Goal: Obtain resource: Obtain resource

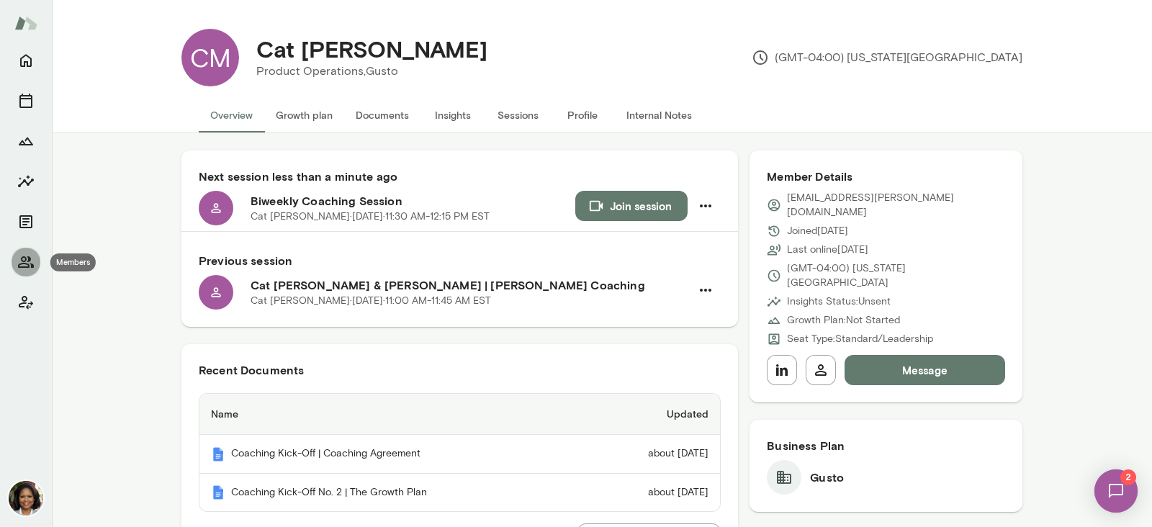
click at [24, 258] on icon "Members" at bounding box center [25, 261] width 17 height 17
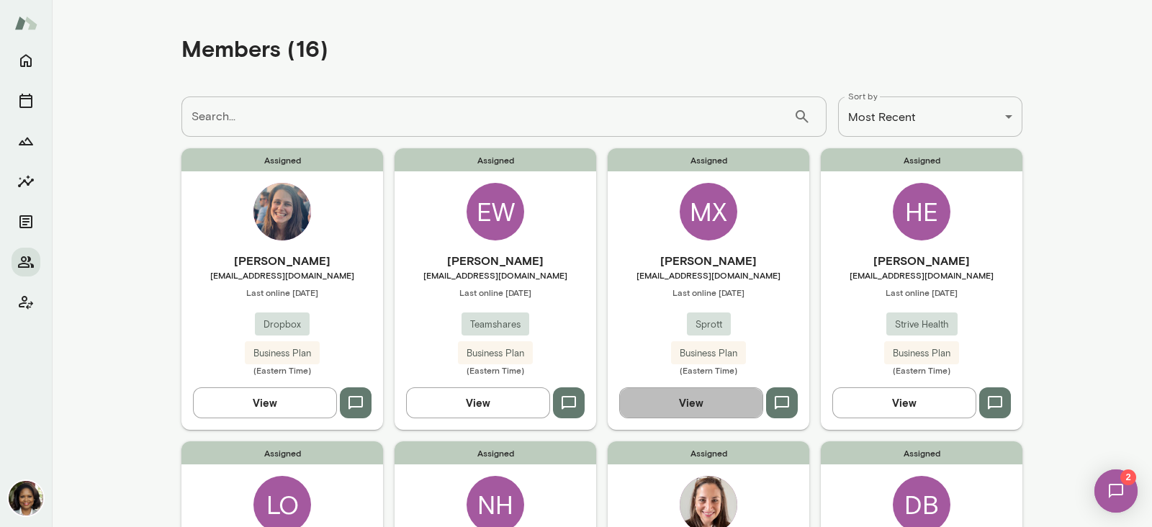
click at [668, 413] on button "View" at bounding box center [691, 402] width 144 height 30
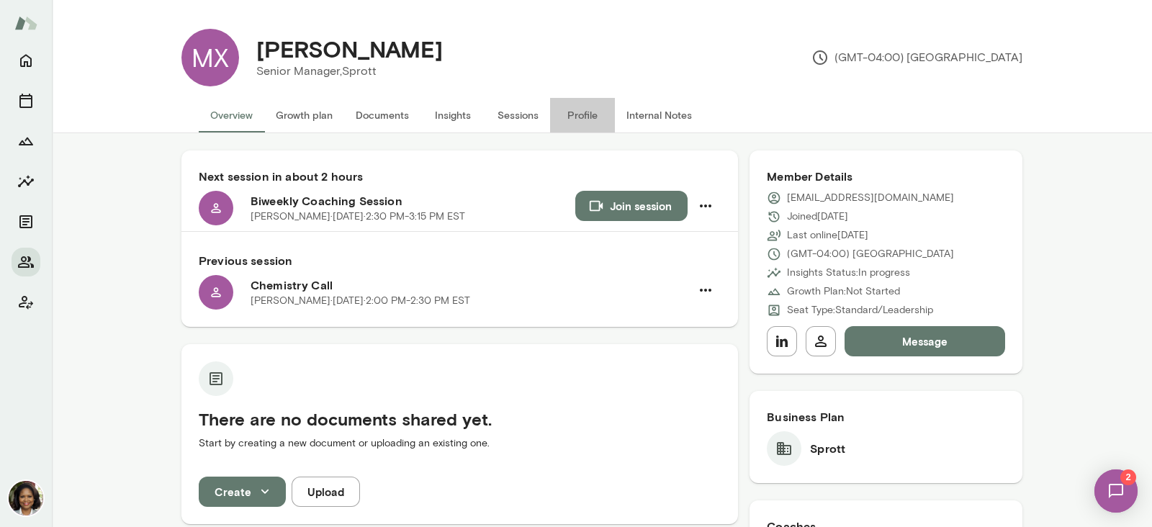
click at [567, 117] on button "Profile" at bounding box center [582, 115] width 65 height 35
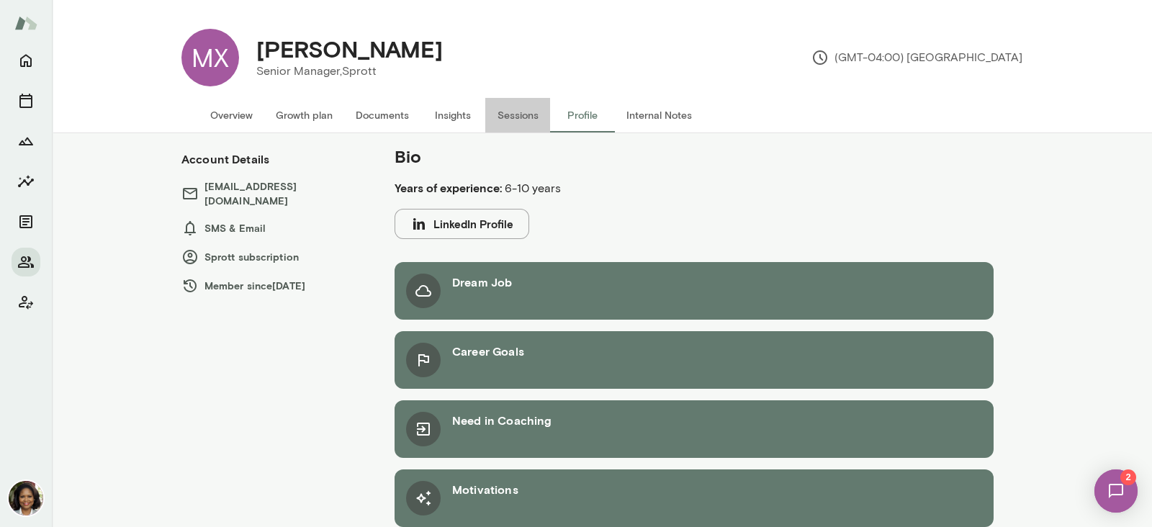
click at [497, 117] on button "Sessions" at bounding box center [517, 115] width 65 height 35
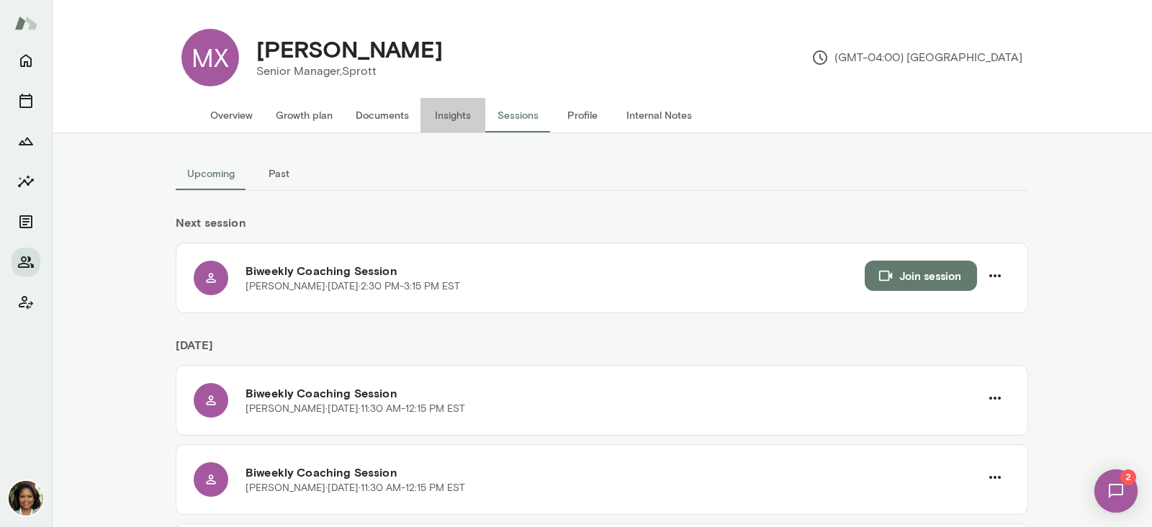
click at [460, 119] on button "Insights" at bounding box center [452, 115] width 65 height 35
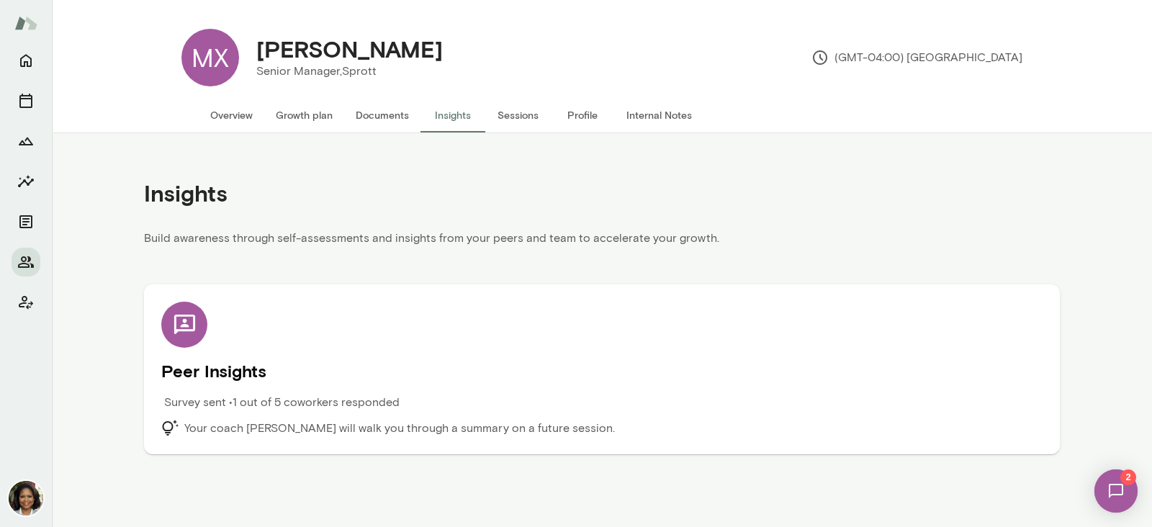
click at [224, 387] on div "Peer Insights Survey sent • 1 out of 5 coworkers responded Your coach Cheryl Mi…" at bounding box center [601, 369] width 881 height 135
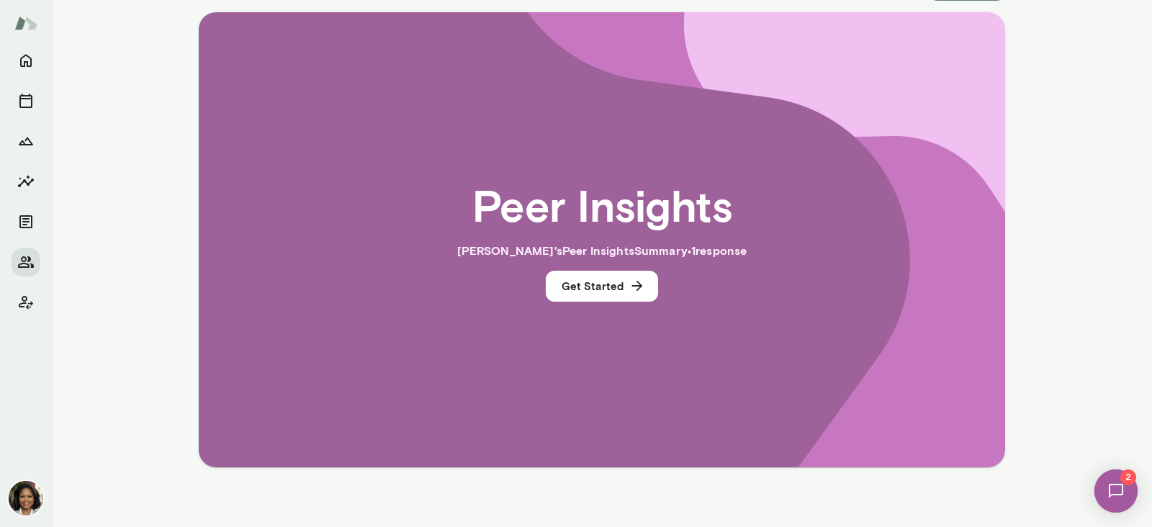
scroll to position [179, 0]
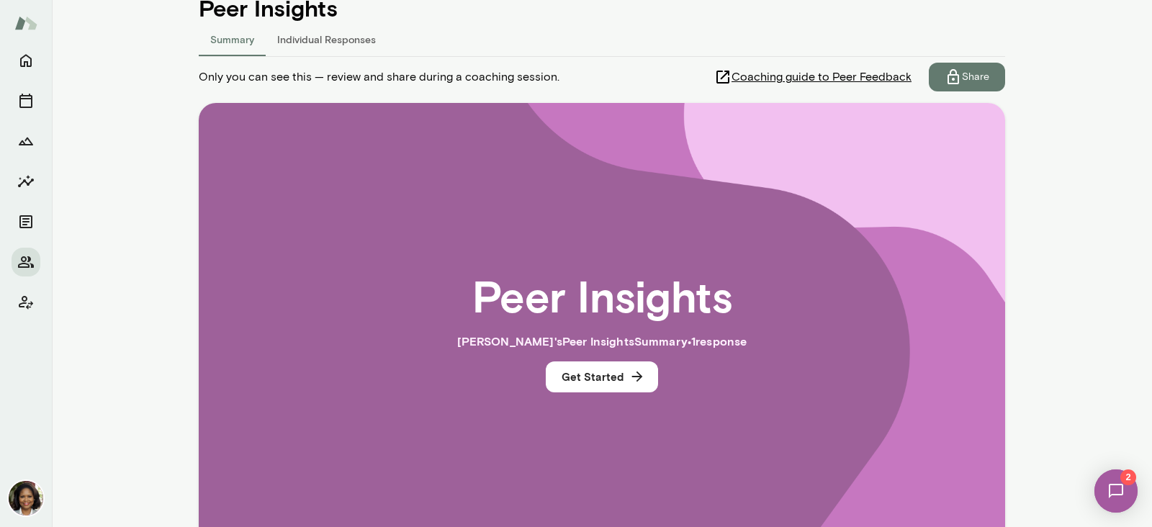
click at [332, 45] on button "Individual Responses" at bounding box center [327, 39] width 122 height 35
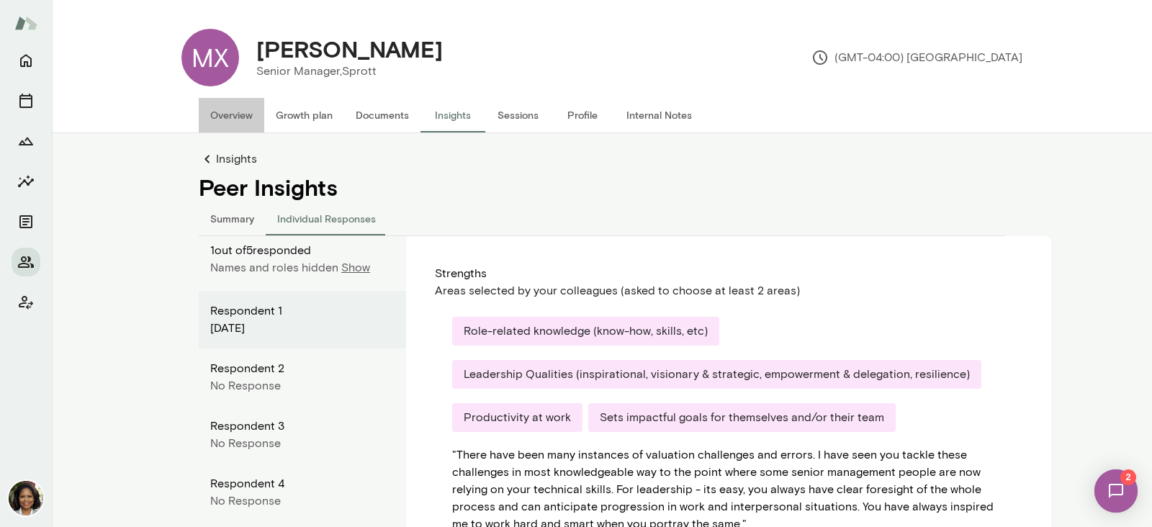
click at [239, 116] on button "Overview" at bounding box center [232, 115] width 66 height 35
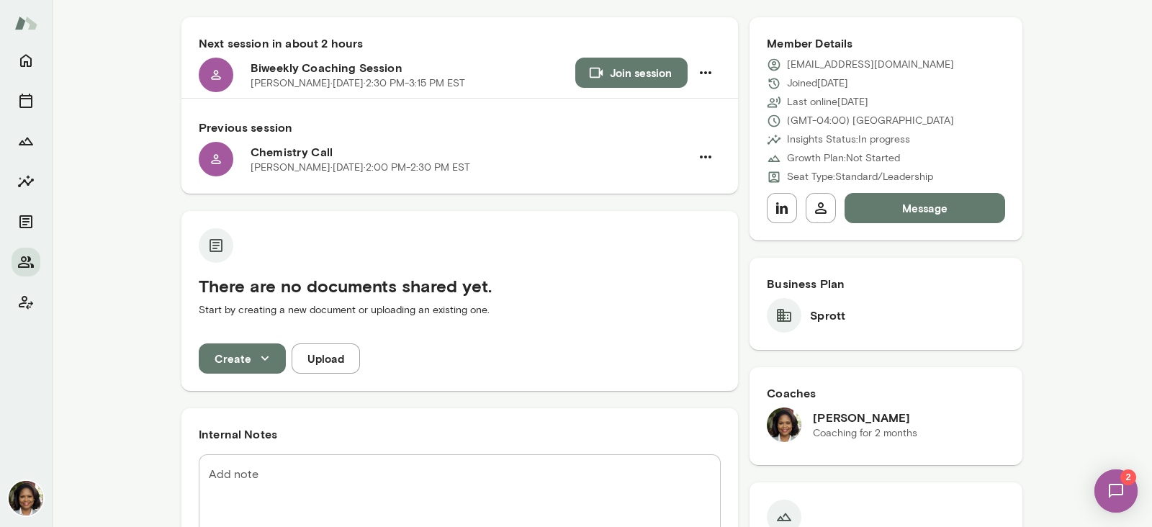
scroll to position [89, 0]
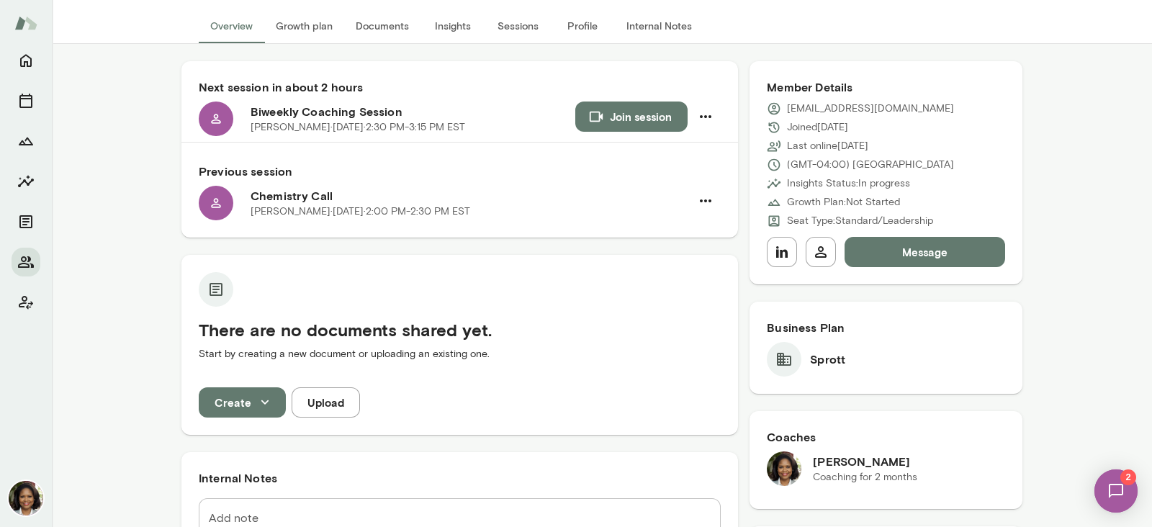
click at [257, 396] on icon "button" at bounding box center [265, 402] width 16 height 16
click at [243, 433] on li "Document" at bounding box center [247, 436] width 112 height 26
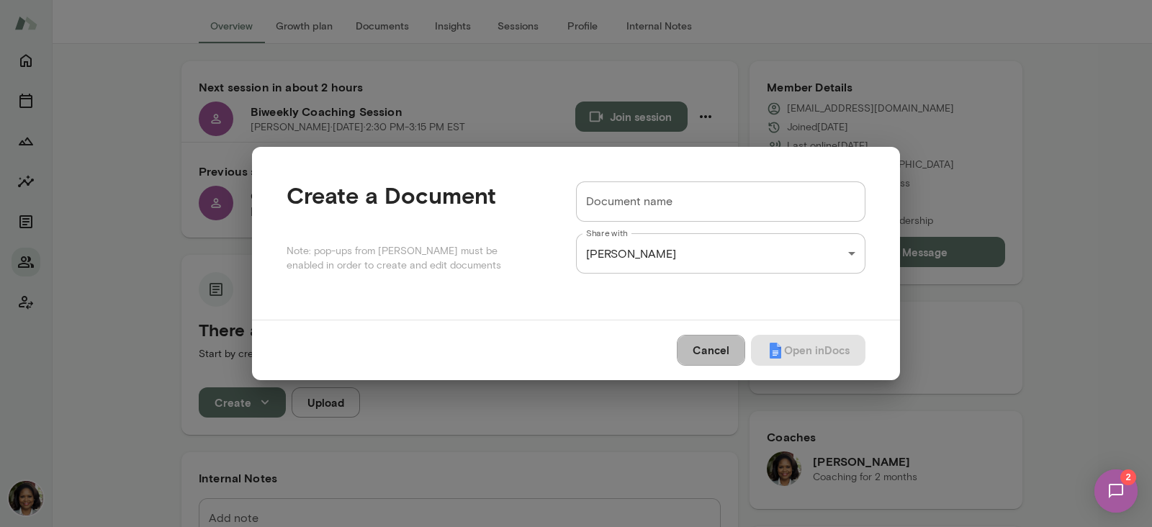
click at [705, 345] on button "Cancel" at bounding box center [711, 350] width 68 height 30
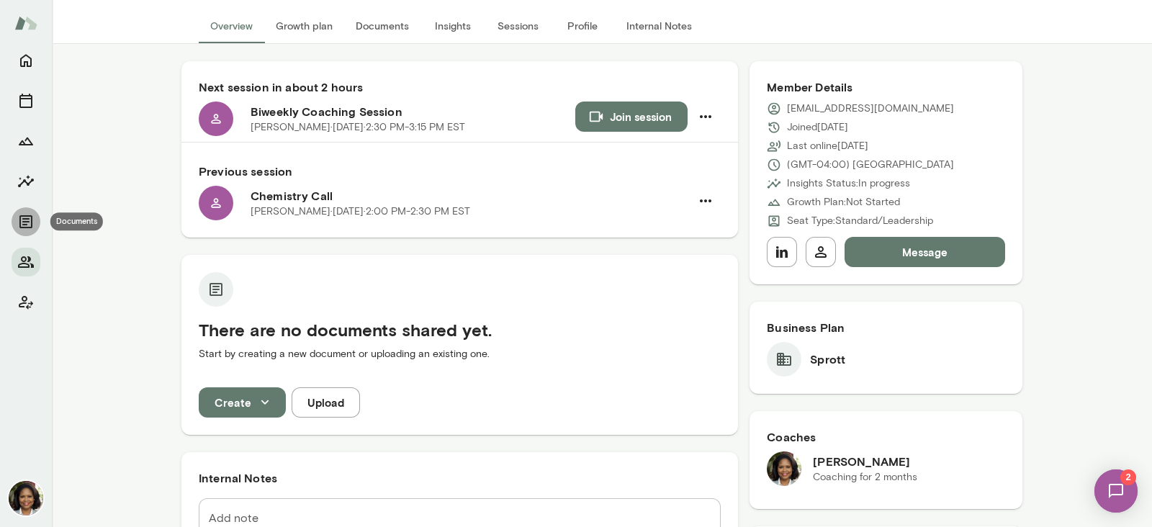
click at [35, 220] on button "Documents" at bounding box center [26, 221] width 29 height 29
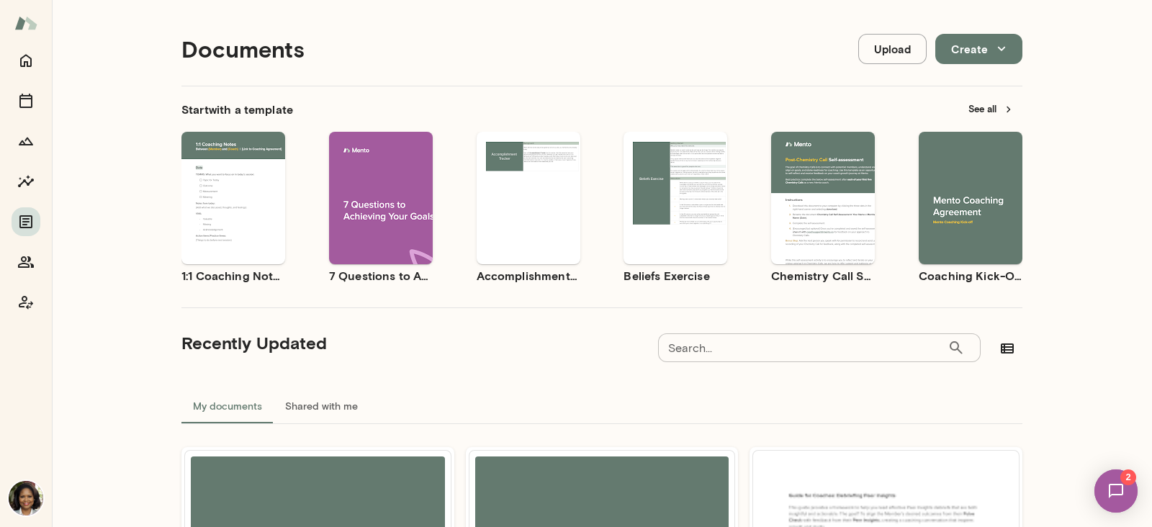
click at [970, 207] on span "Preview" at bounding box center [978, 210] width 32 height 12
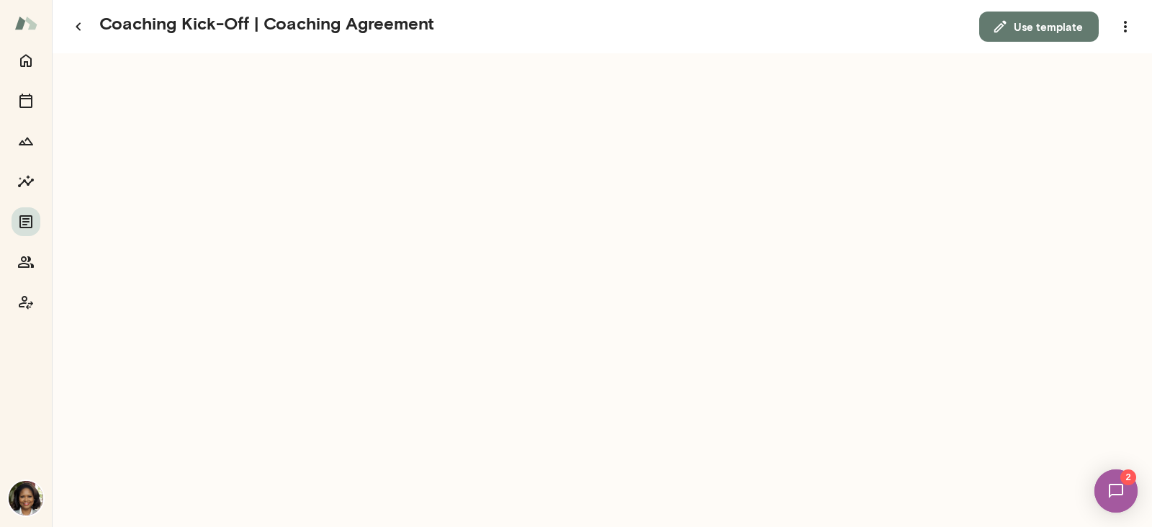
click at [1067, 23] on button "Use template" at bounding box center [1038, 27] width 119 height 30
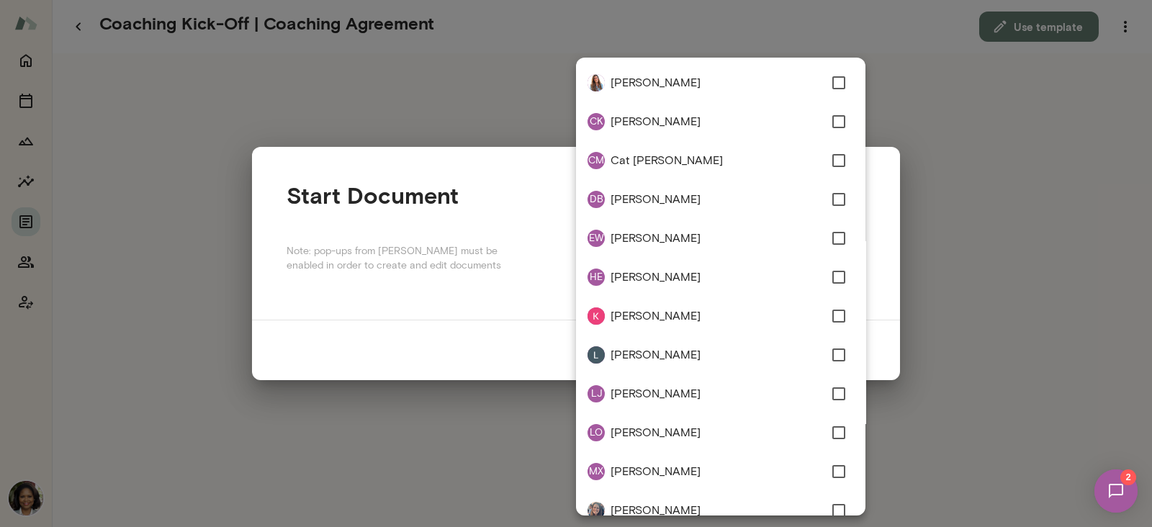
click at [736, 0] on div "**********" at bounding box center [576, 0] width 1152 height 0
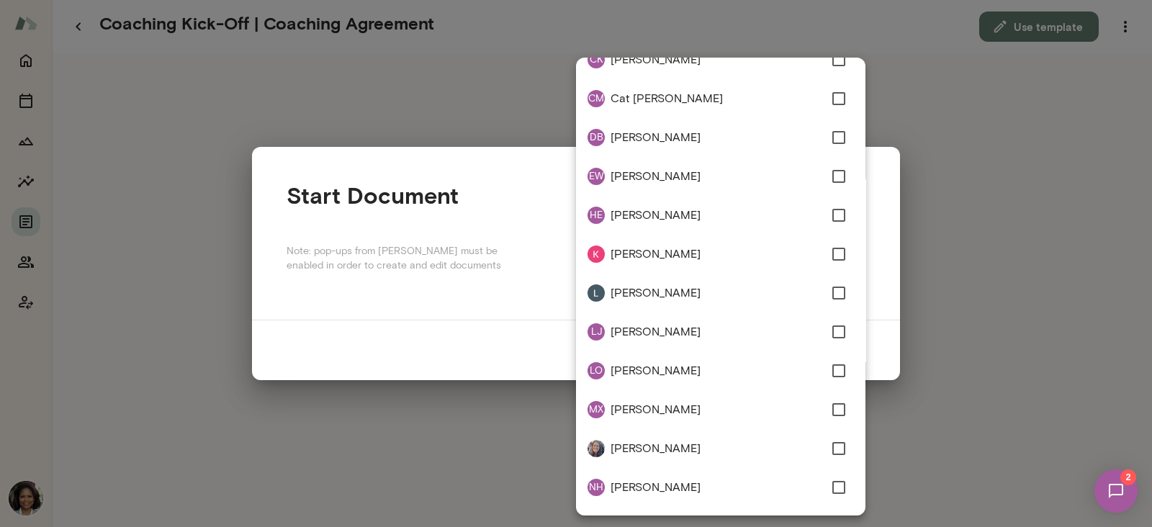
scroll to position [89, 0]
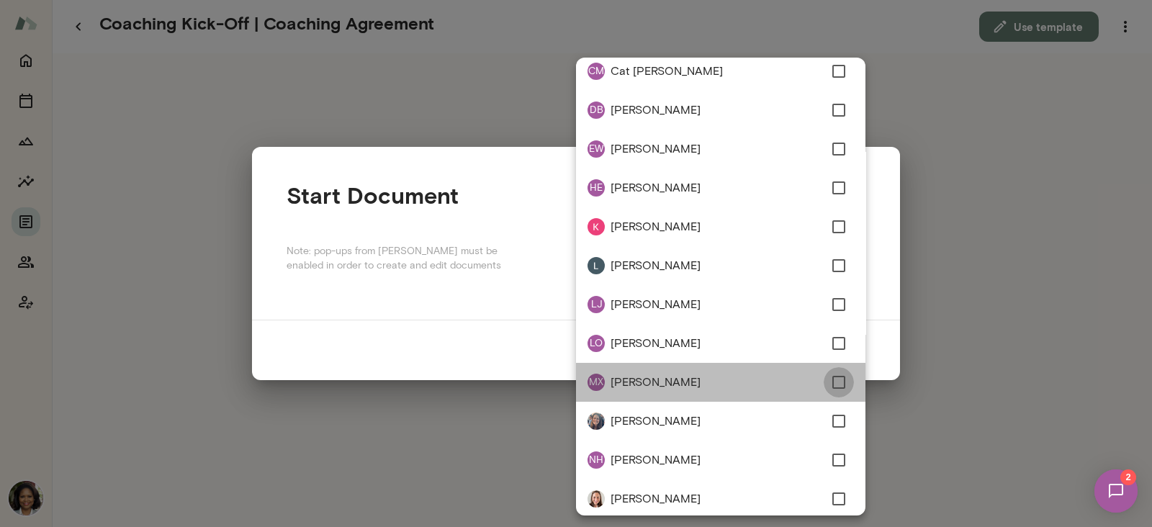
type input "**********"
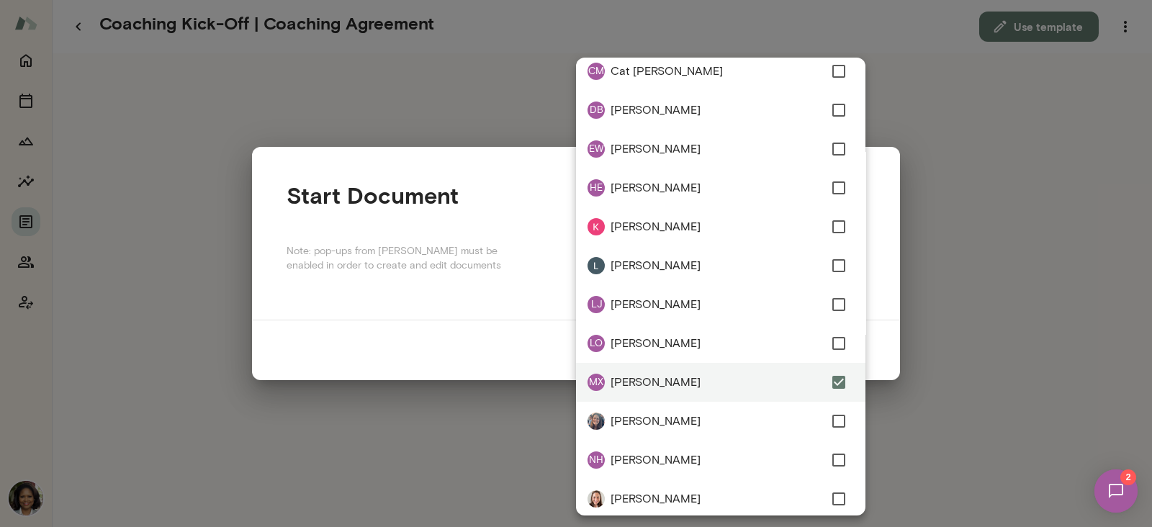
click at [893, 365] on div at bounding box center [576, 263] width 1152 height 527
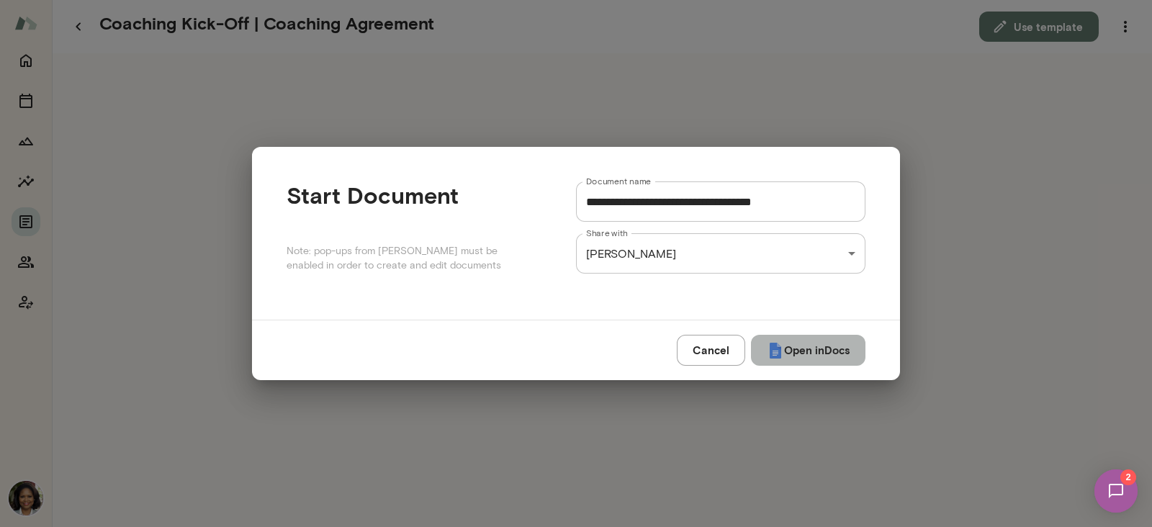
click at [808, 340] on button "Open in Docs" at bounding box center [808, 350] width 114 height 30
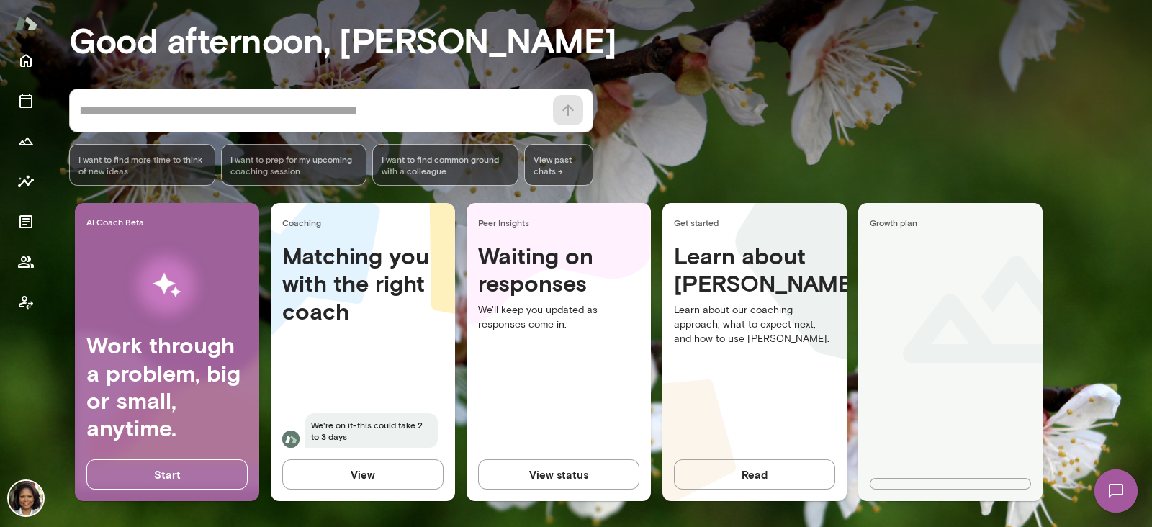
scroll to position [115, 0]
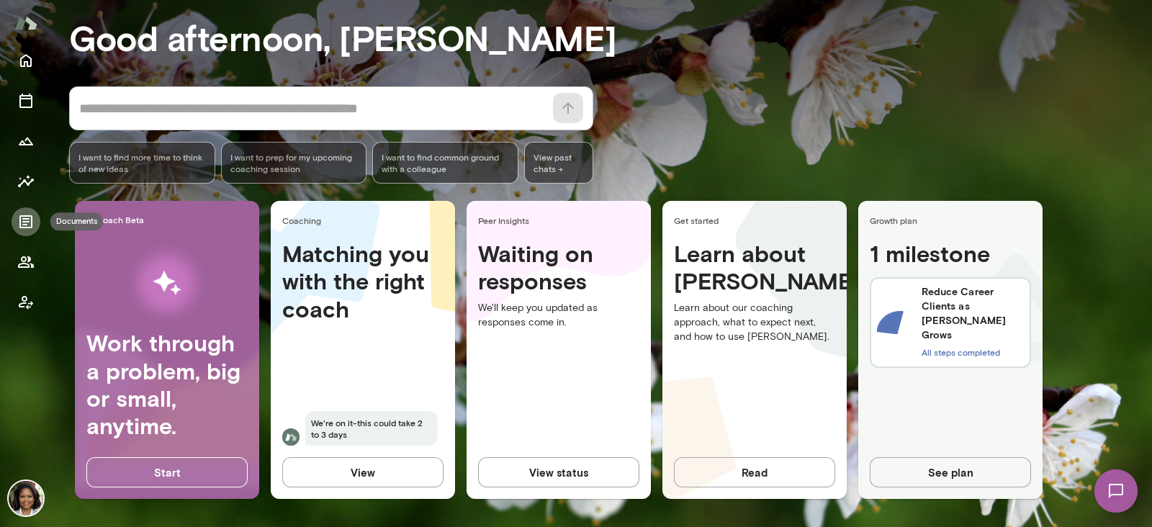
click at [32, 216] on icon "Documents" at bounding box center [25, 221] width 17 height 17
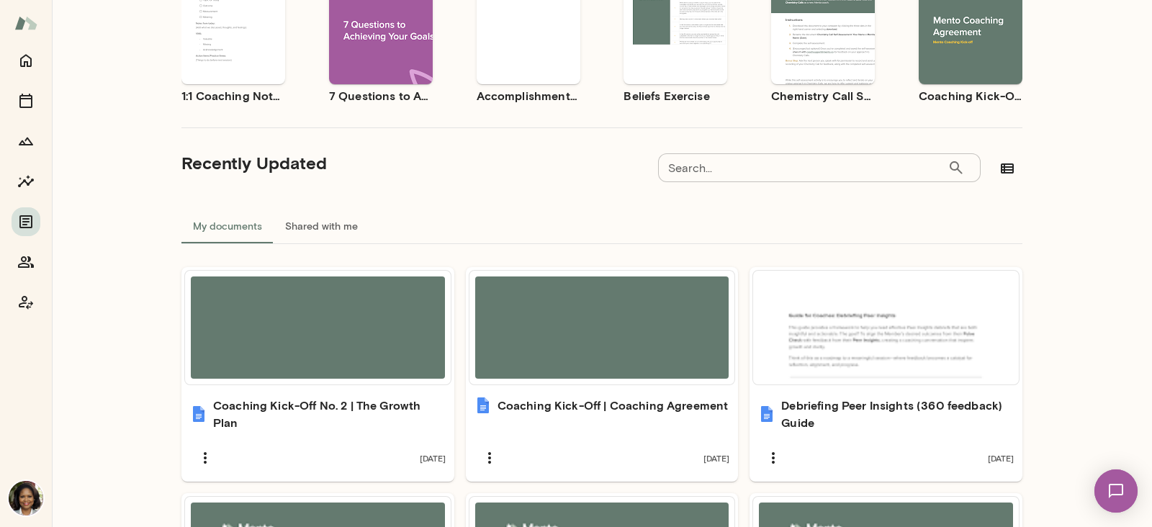
scroll to position [101, 0]
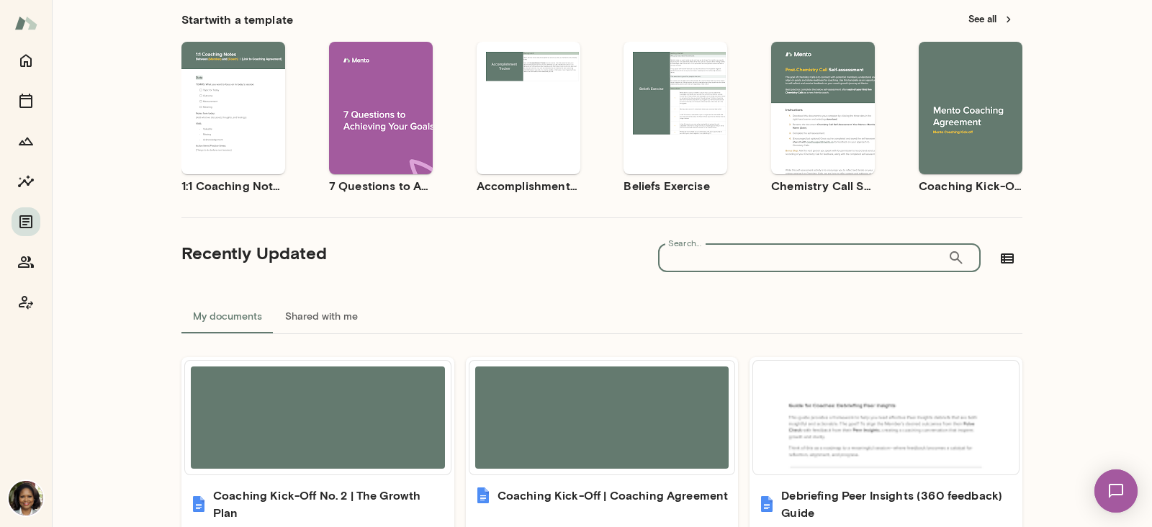
click at [905, 256] on input "Search..." at bounding box center [802, 257] width 289 height 29
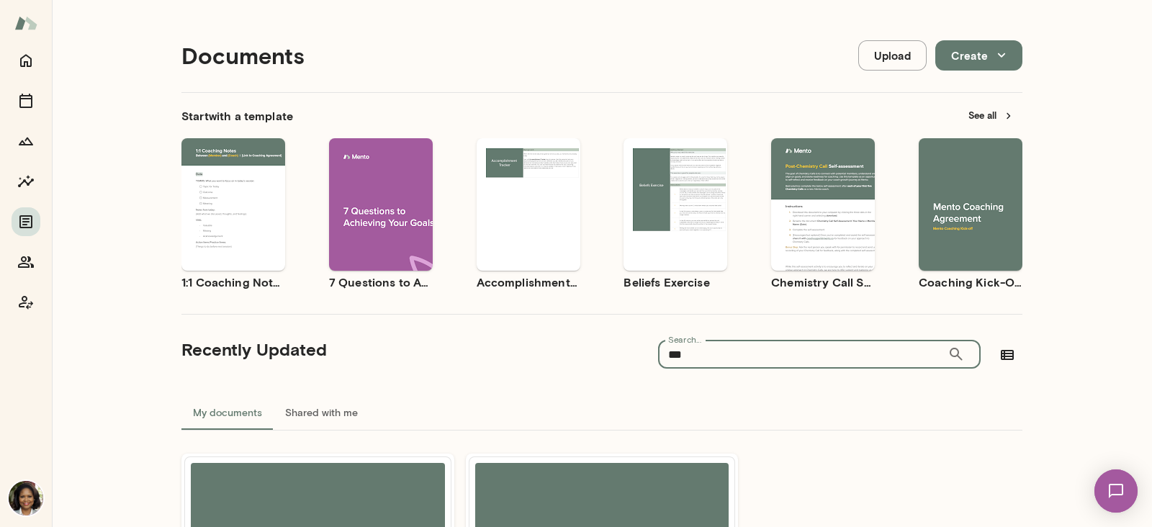
scroll to position [0, 0]
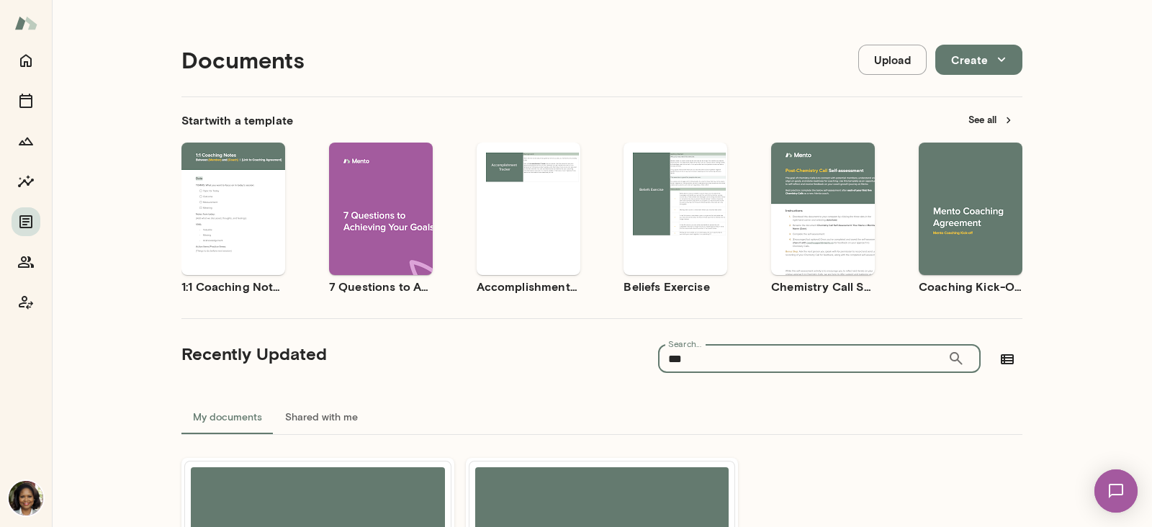
type input "***"
click at [965, 117] on button "See all" at bounding box center [991, 120] width 63 height 22
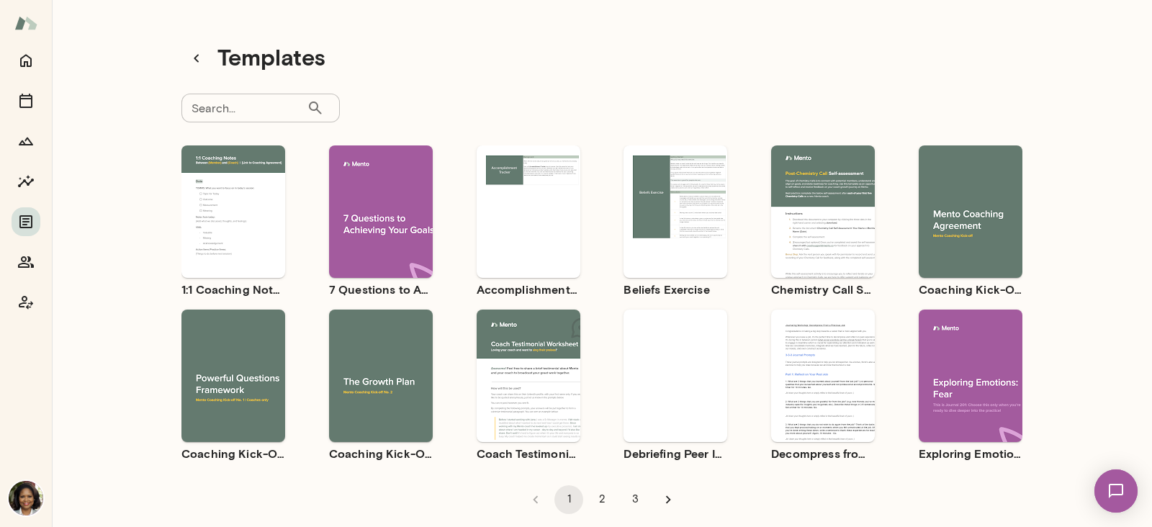
click at [379, 407] on div "Use template Preview" at bounding box center [381, 376] width 104 height 132
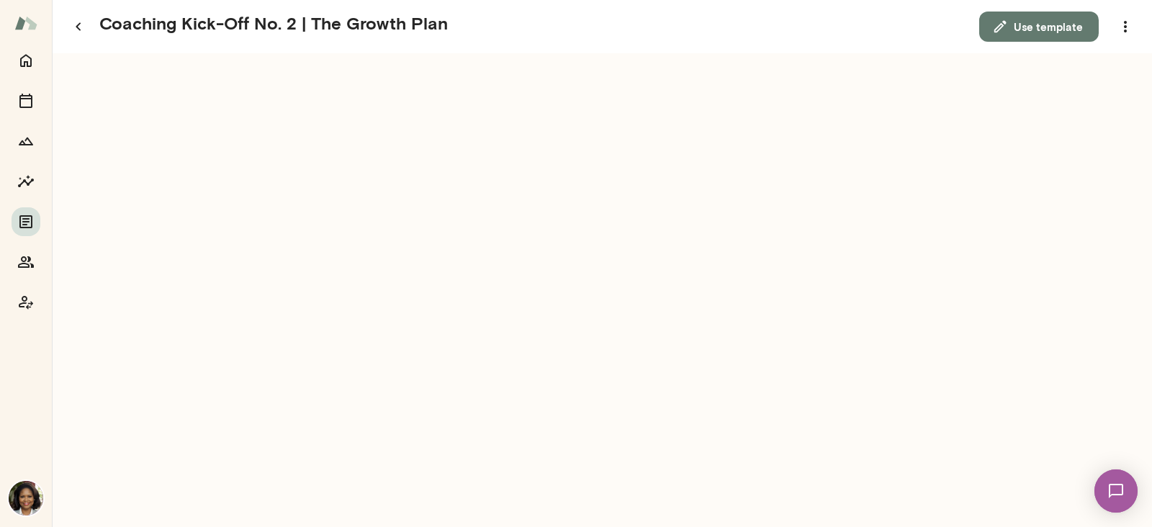
click at [1077, 31] on button "Use template" at bounding box center [1038, 27] width 119 height 30
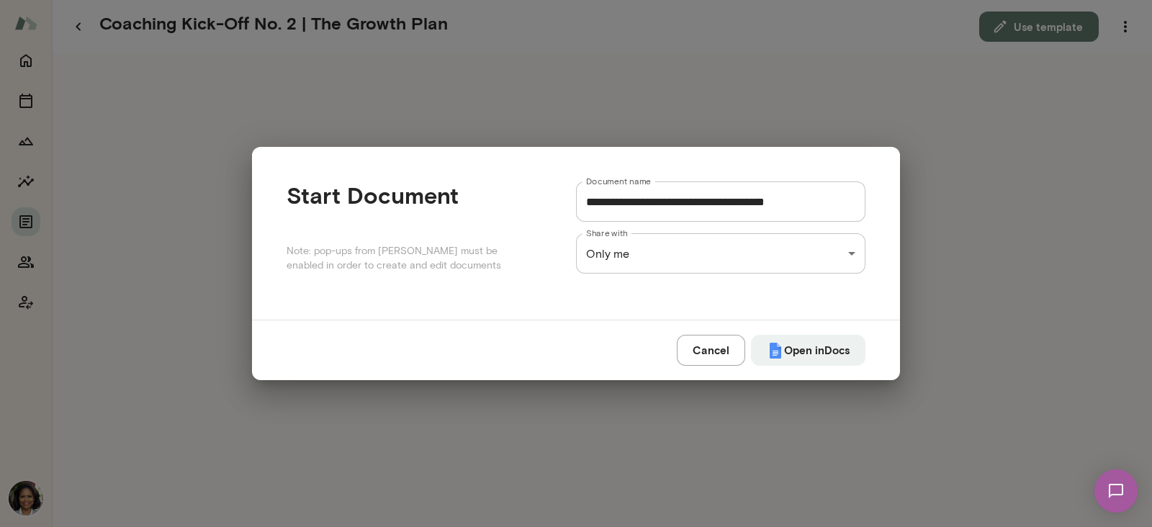
click at [796, 0] on div "**********" at bounding box center [576, 0] width 1152 height 0
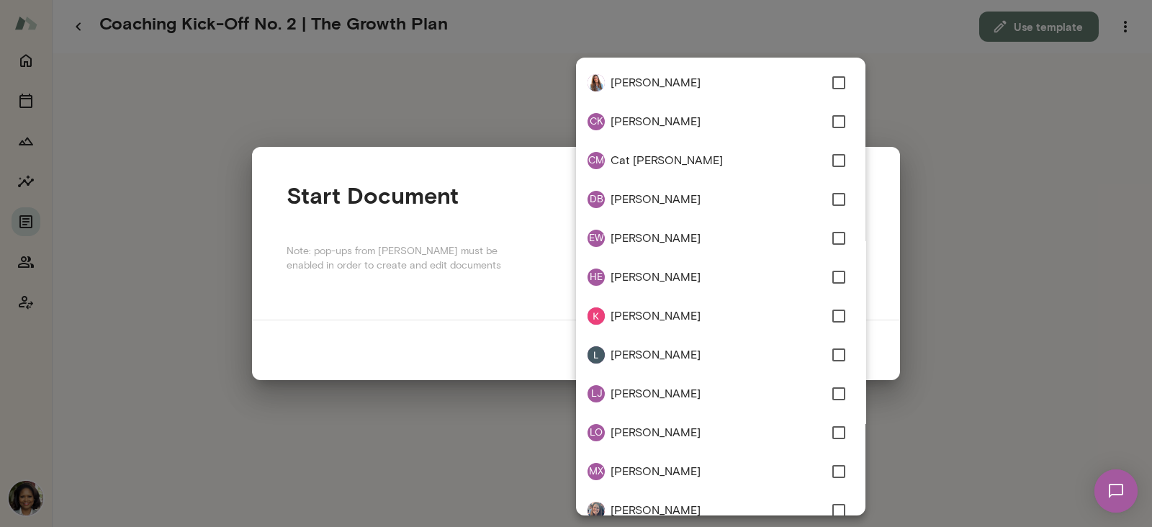
type input "**********"
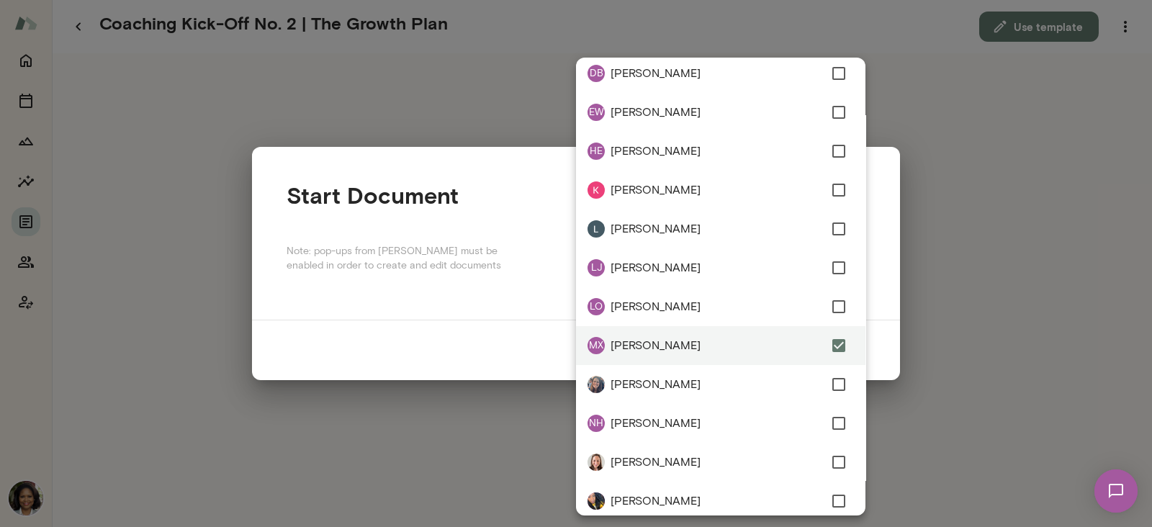
scroll to position [175, 0]
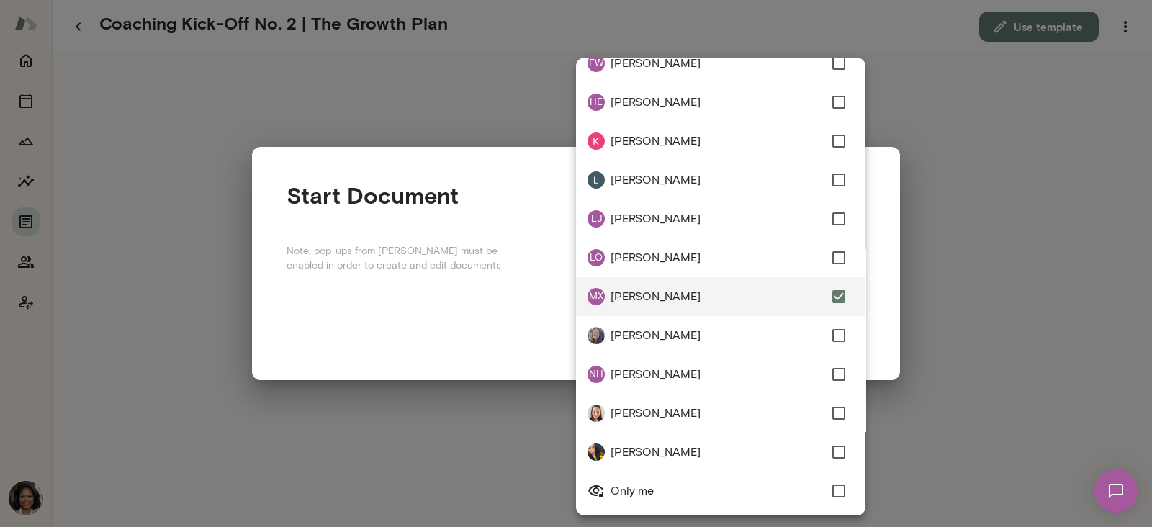
click at [887, 317] on div at bounding box center [576, 263] width 1152 height 527
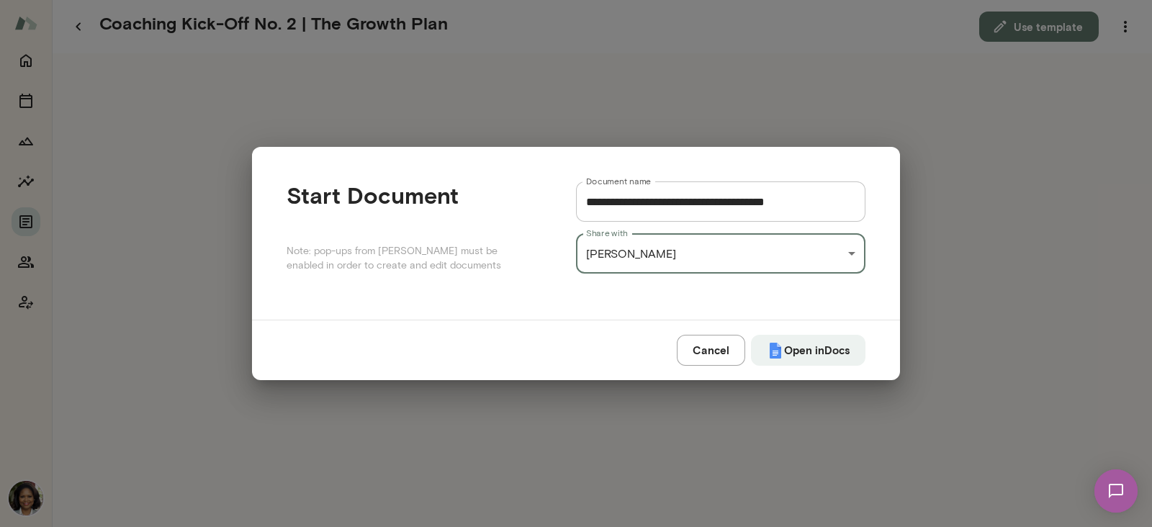
click at [817, 349] on button "Open in Docs" at bounding box center [808, 350] width 114 height 30
